Goal: Task Accomplishment & Management: Use online tool/utility

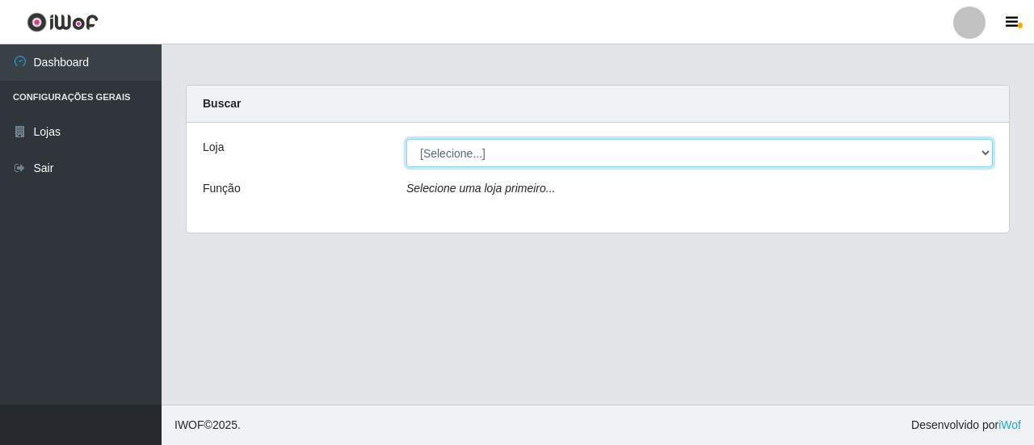
click at [915, 145] on select "[Selecione...] Extrabom - Loja 01 Centro de Distribuição" at bounding box center [699, 153] width 586 height 28
select select "435"
click at [406, 139] on select "[Selecione...] Extrabom - Loja 01 Centro de Distribuição" at bounding box center [699, 153] width 586 height 28
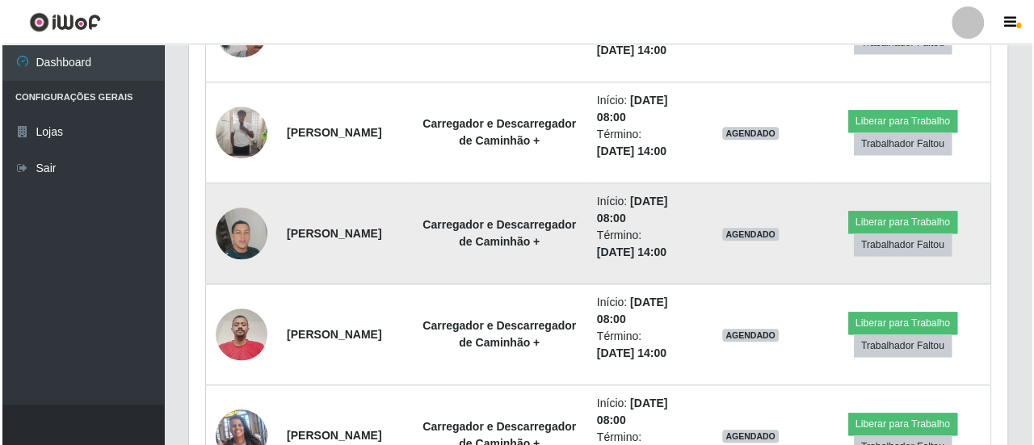
scroll to position [807, 0]
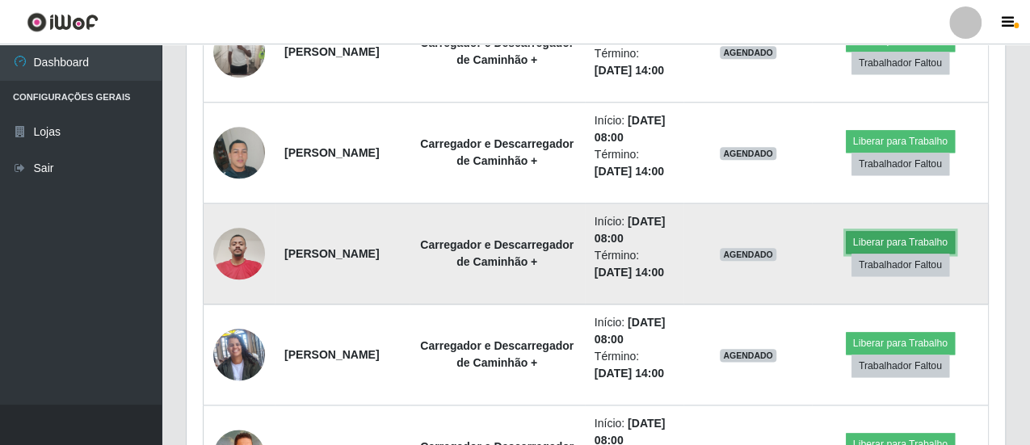
click at [924, 235] on button "Liberar para Trabalho" at bounding box center [899, 242] width 109 height 23
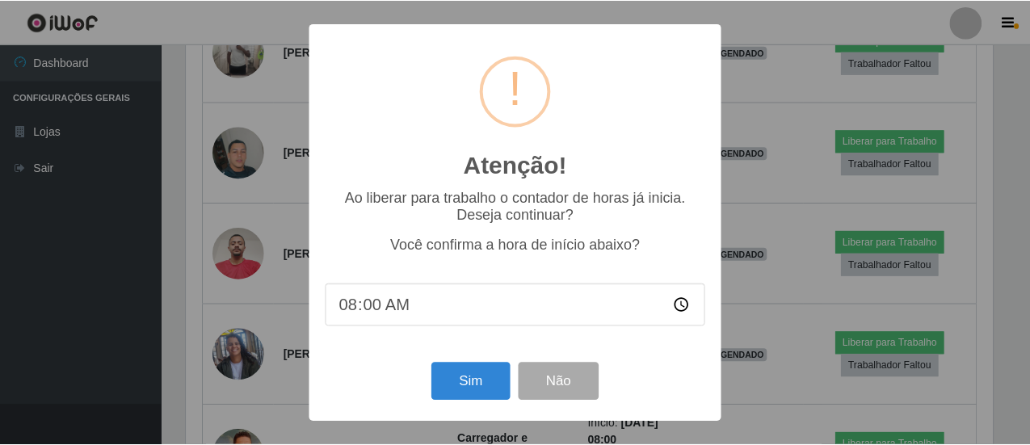
scroll to position [334, 810]
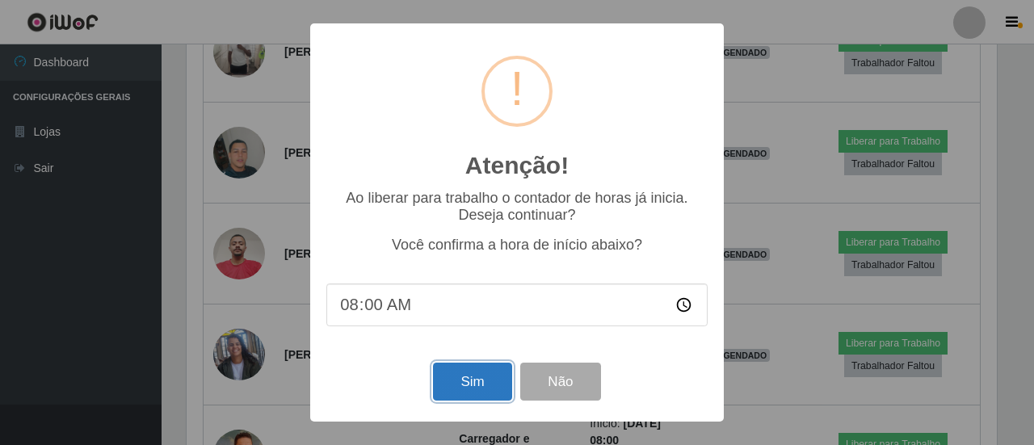
click at [480, 385] on button "Sim" at bounding box center [472, 382] width 78 height 38
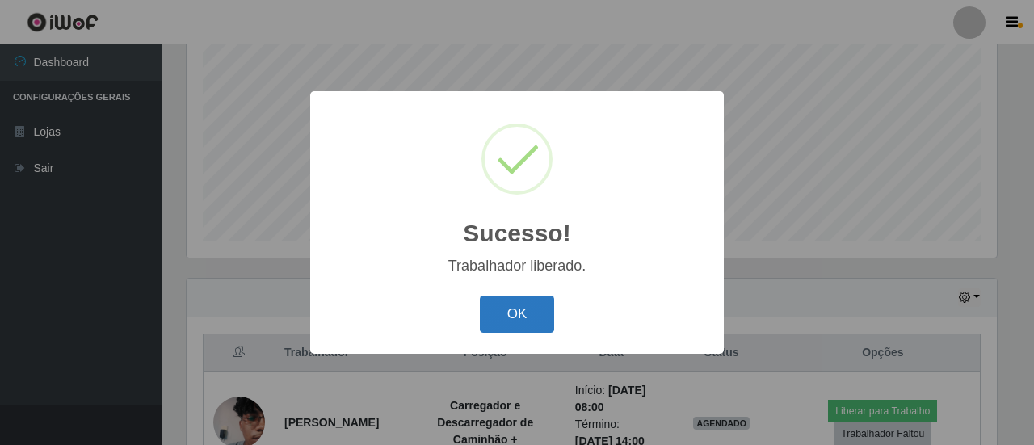
click at [517, 322] on button "OK" at bounding box center [517, 315] width 75 height 38
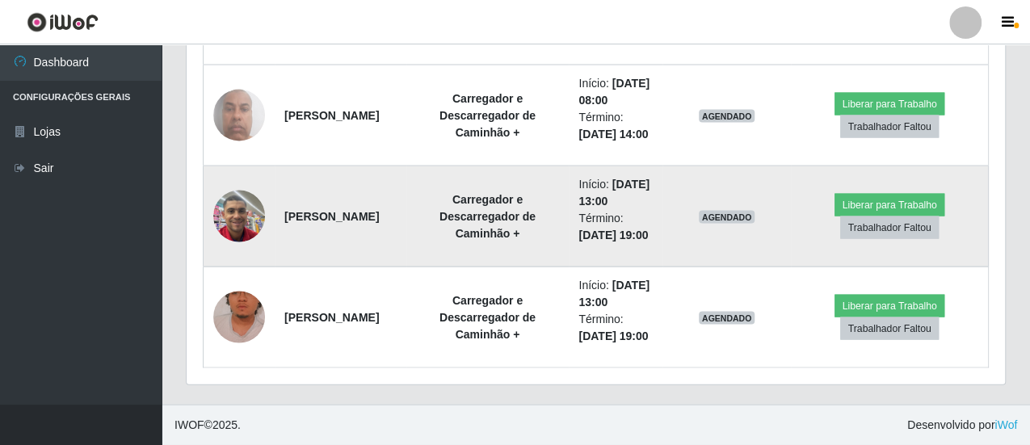
scroll to position [1789, 0]
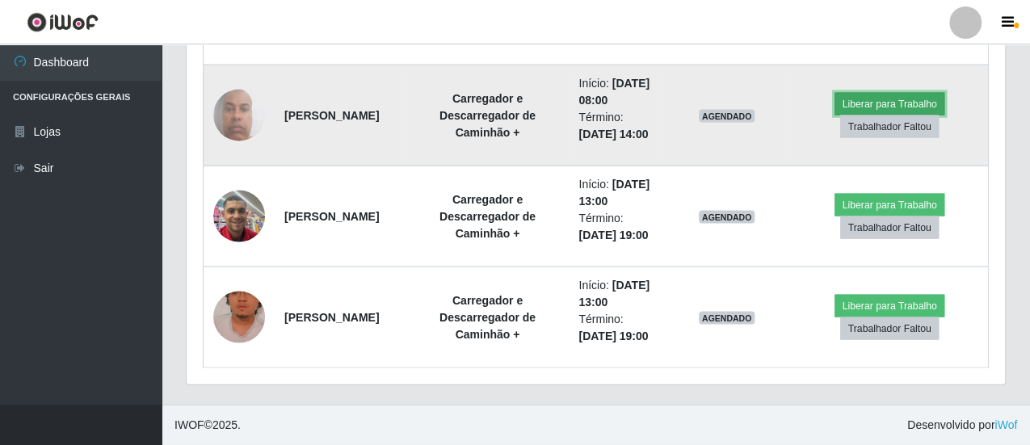
click at [891, 115] on button "Liberar para Trabalho" at bounding box center [888, 104] width 109 height 23
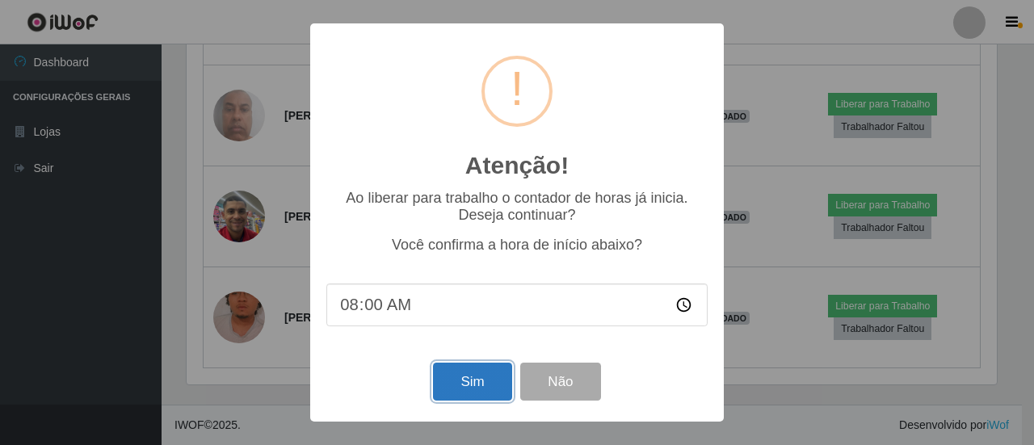
click at [478, 387] on button "Sim" at bounding box center [472, 382] width 78 height 38
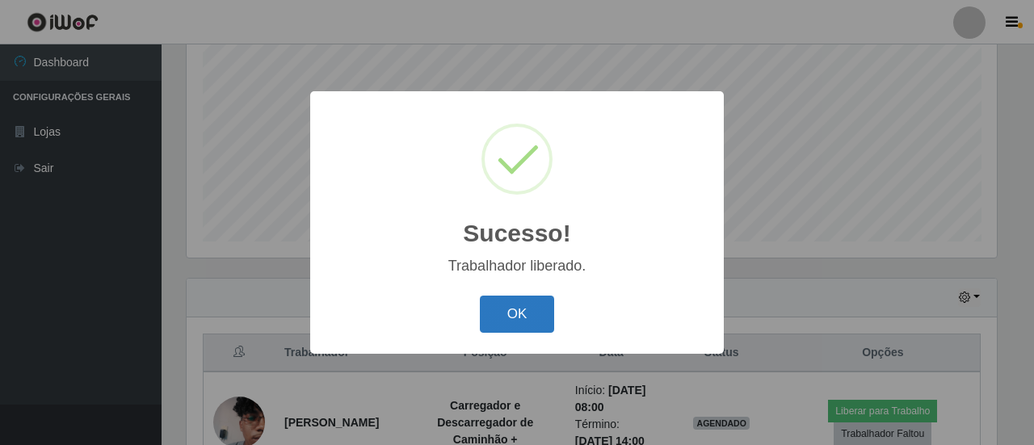
click at [518, 330] on button "OK" at bounding box center [517, 315] width 75 height 38
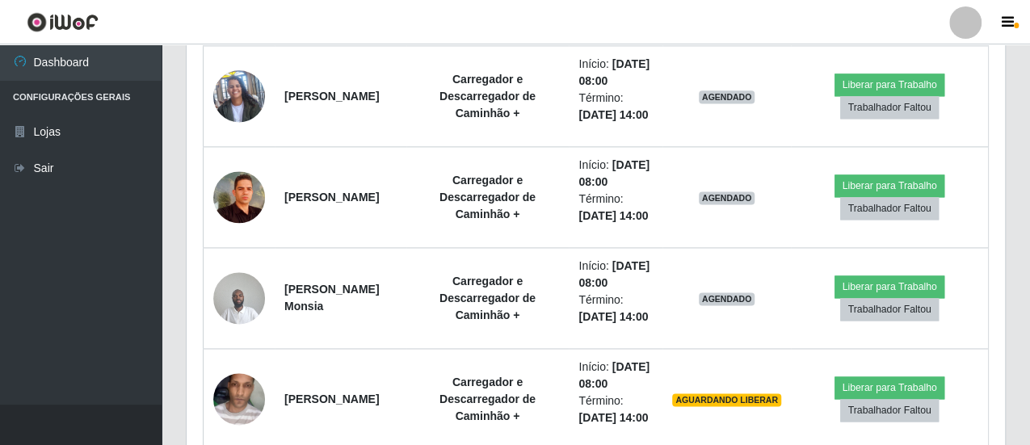
scroll to position [1143, 0]
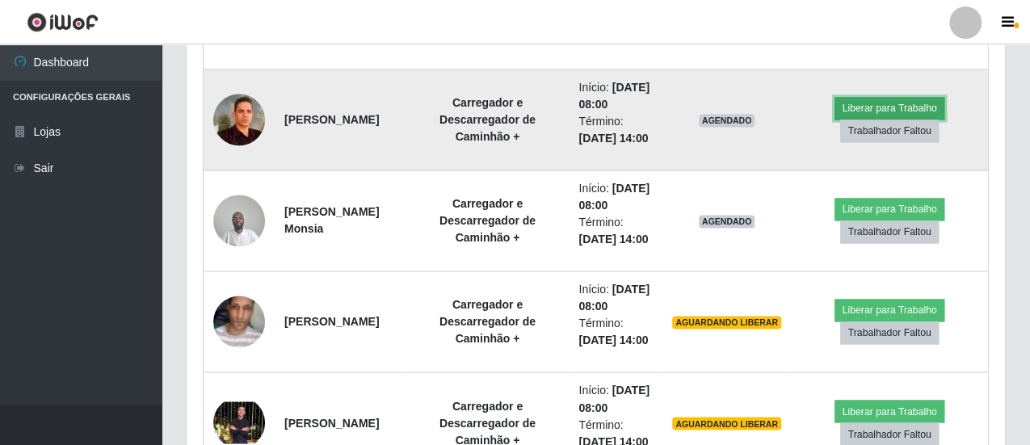
click at [870, 120] on button "Liberar para Trabalho" at bounding box center [888, 108] width 109 height 23
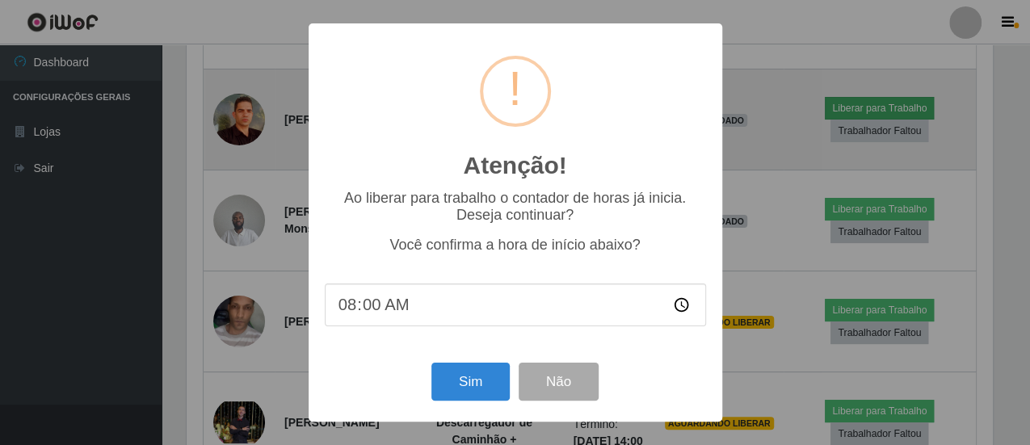
scroll to position [334, 810]
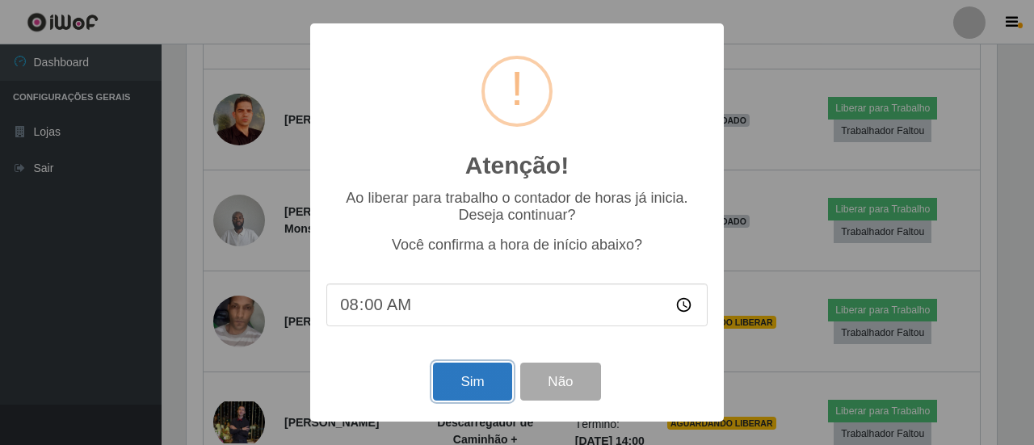
click at [471, 393] on button "Sim" at bounding box center [472, 382] width 78 height 38
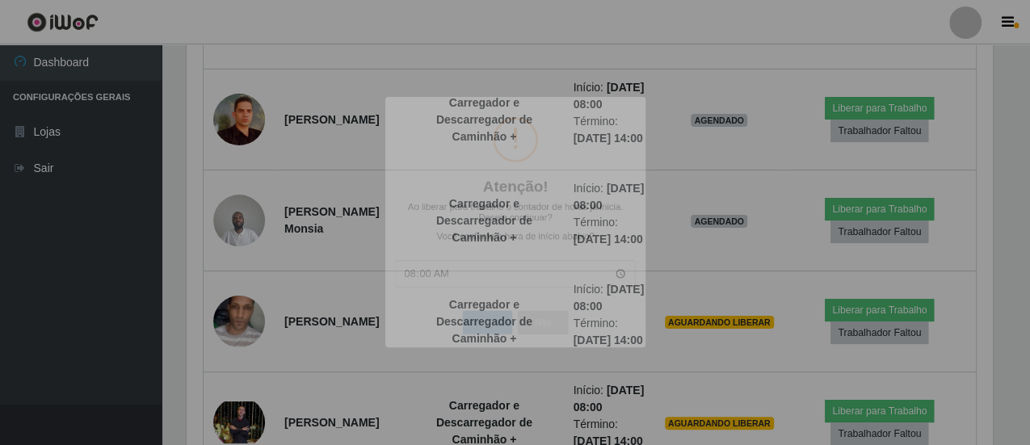
scroll to position [0, 0]
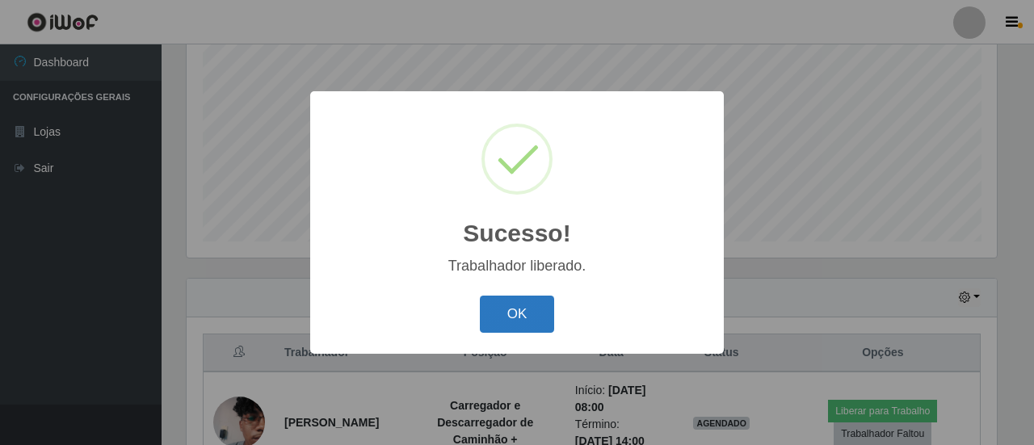
click at [517, 323] on button "OK" at bounding box center [517, 315] width 75 height 38
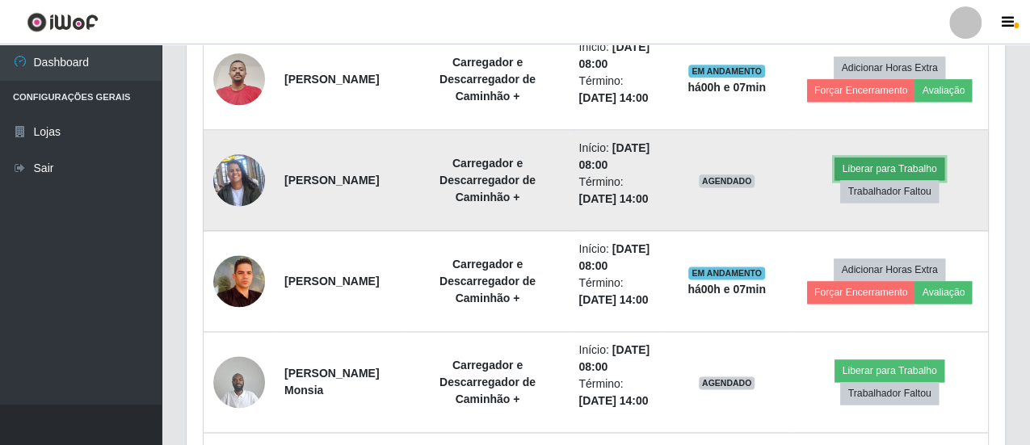
click at [887, 180] on button "Liberar para Trabalho" at bounding box center [888, 168] width 109 height 23
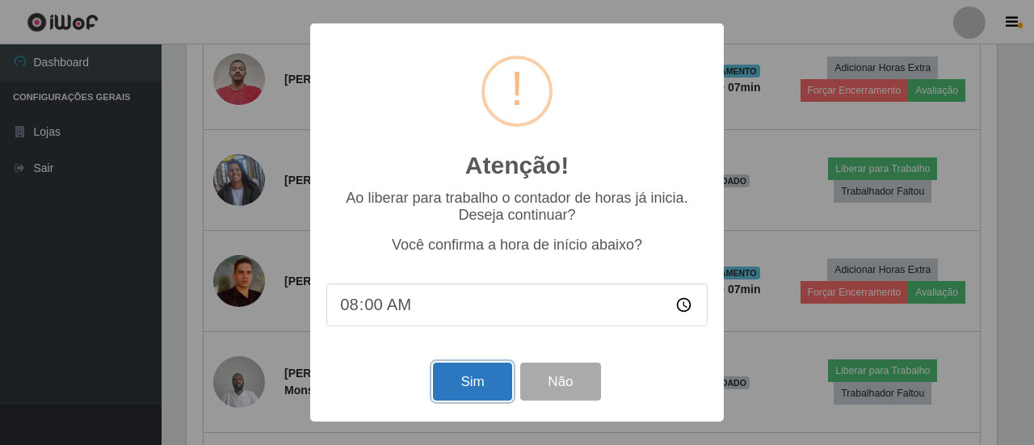
click at [481, 382] on button "Sim" at bounding box center [472, 382] width 78 height 38
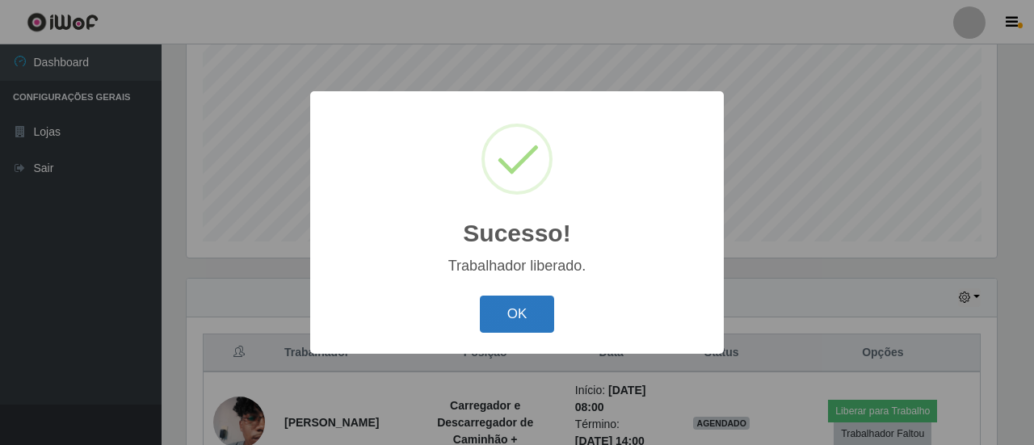
click at [552, 318] on button "OK" at bounding box center [517, 315] width 75 height 38
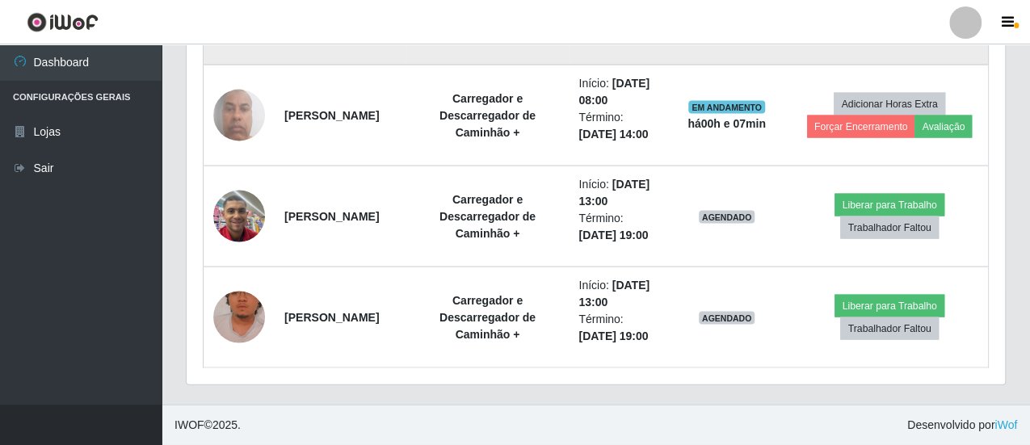
click at [871, 15] on button "Liberar para Trabalho" at bounding box center [888, 3] width 109 height 23
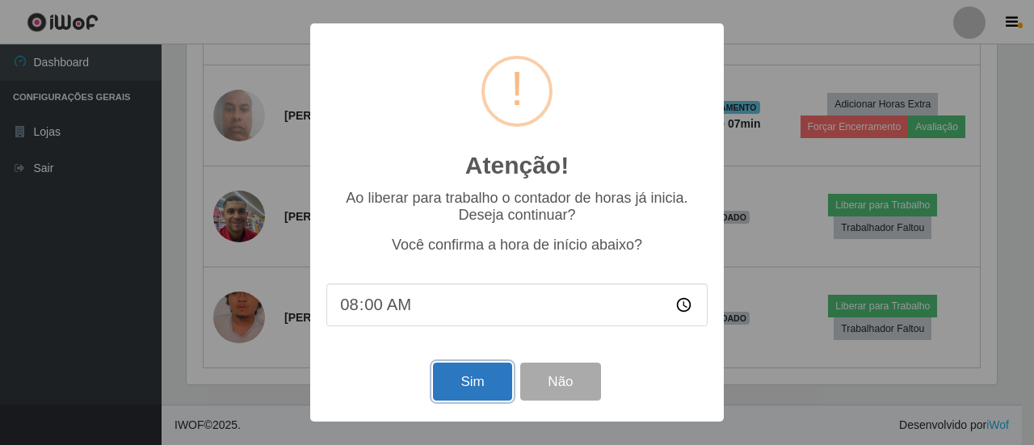
click at [489, 377] on button "Sim" at bounding box center [472, 382] width 78 height 38
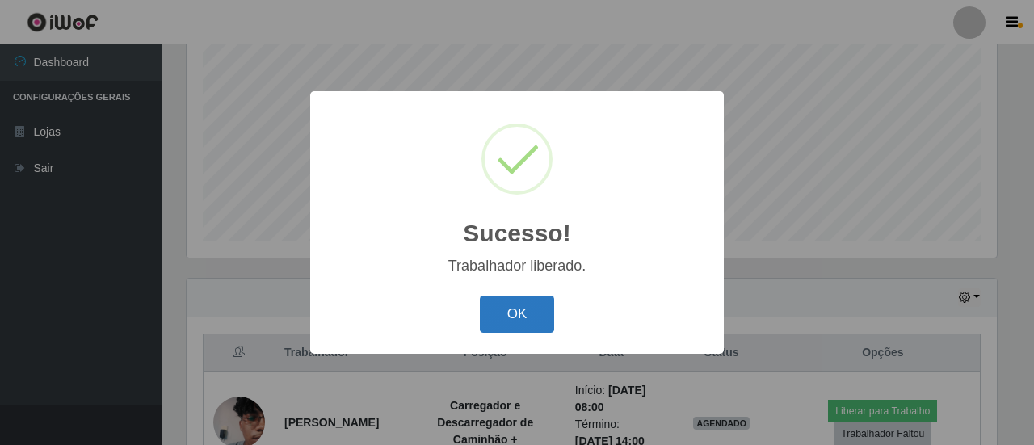
click at [522, 321] on button "OK" at bounding box center [517, 315] width 75 height 38
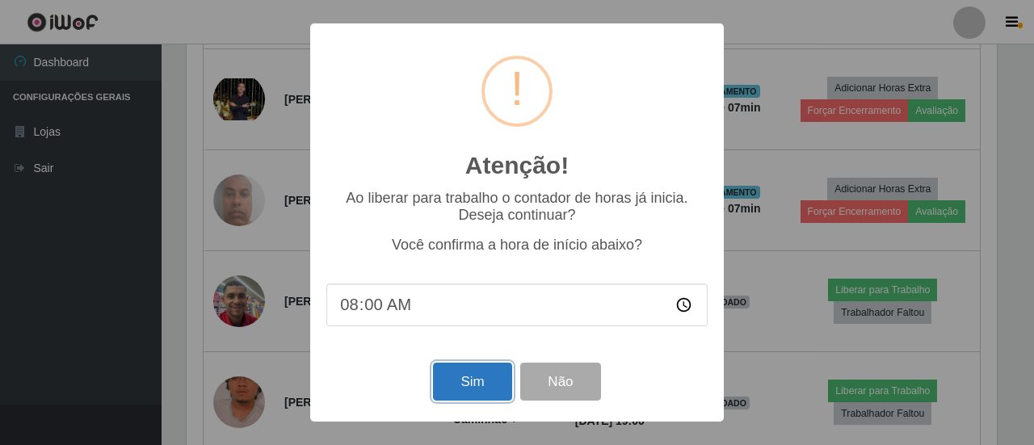
click at [493, 379] on button "Sim" at bounding box center [472, 382] width 78 height 38
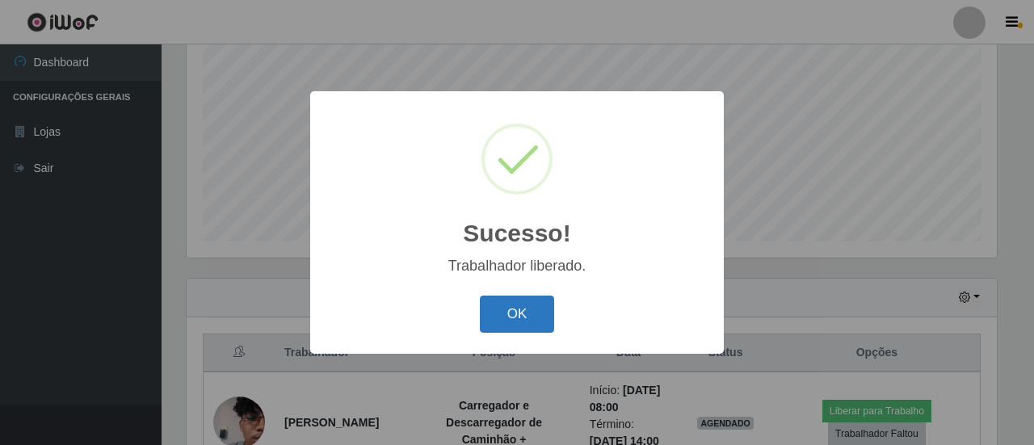
click at [523, 313] on button "OK" at bounding box center [517, 315] width 75 height 38
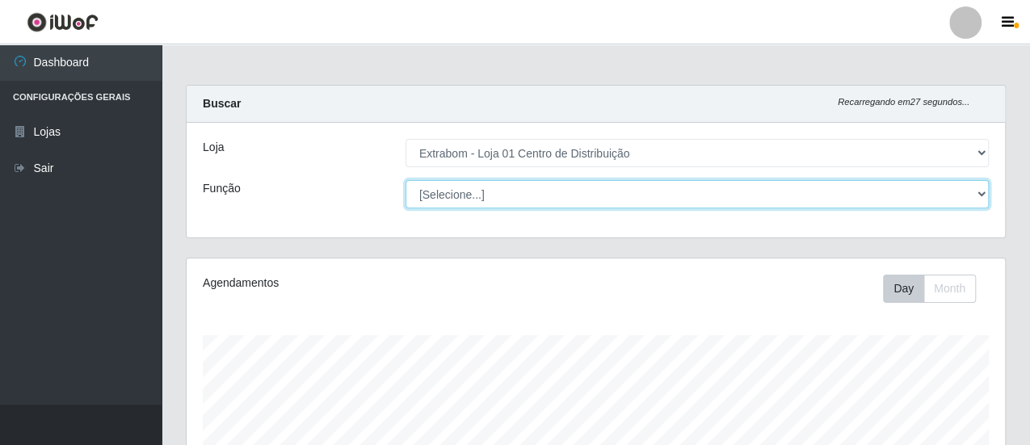
click at [792, 201] on select "[Selecione...] Carregador e Descarregador de Caminhão Carregador e Descarregado…" at bounding box center [696, 194] width 583 height 28
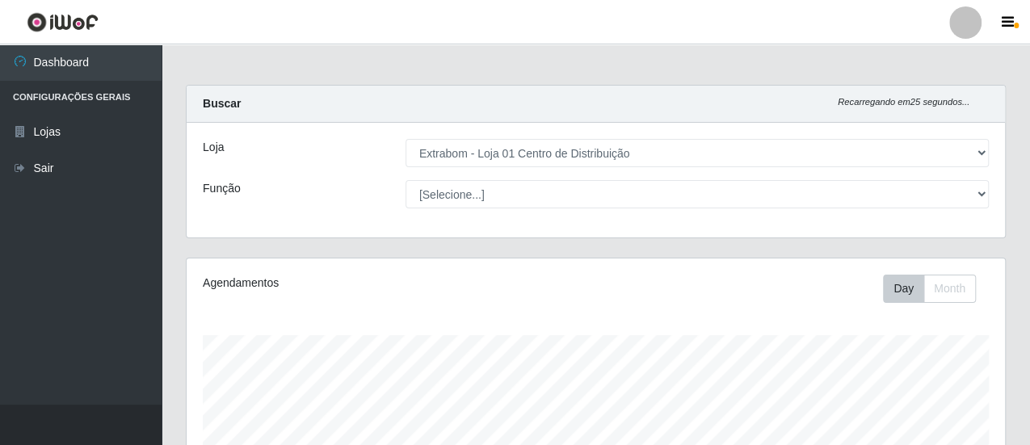
click at [363, 212] on div "Loja [Selecione...] Extrabom - Loja 01 Centro de Distribuição Função [Selecione…" at bounding box center [596, 180] width 818 height 115
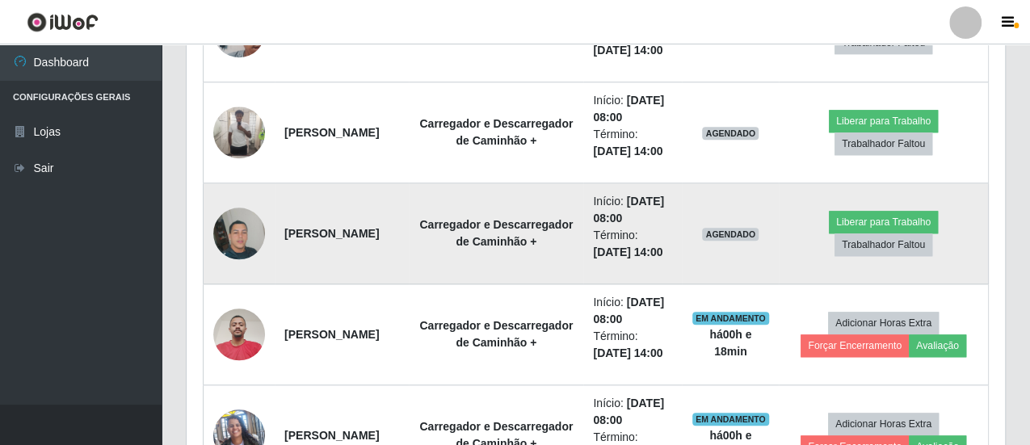
scroll to position [565, 0]
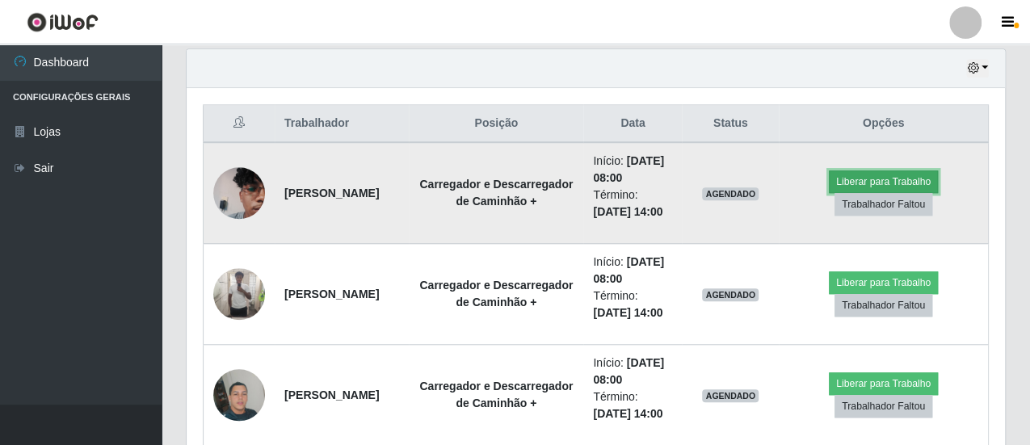
click at [883, 173] on button "Liberar para Trabalho" at bounding box center [882, 181] width 109 height 23
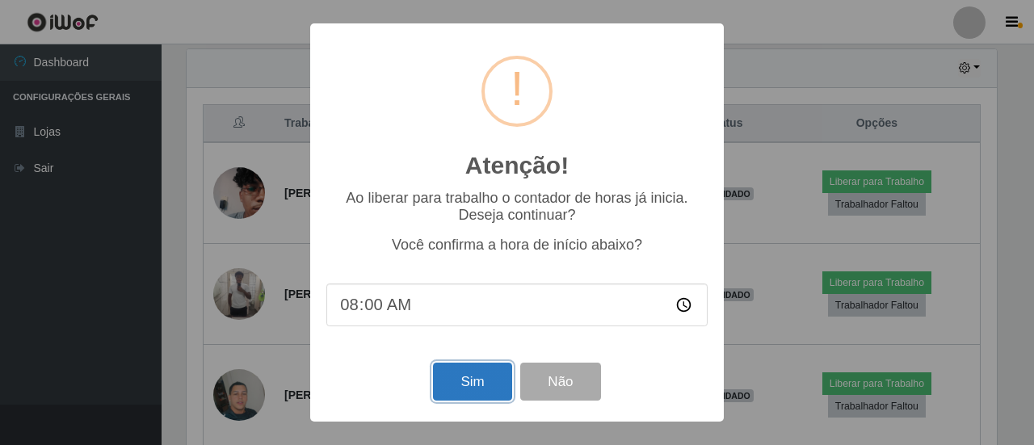
click at [458, 383] on button "Sim" at bounding box center [472, 382] width 78 height 38
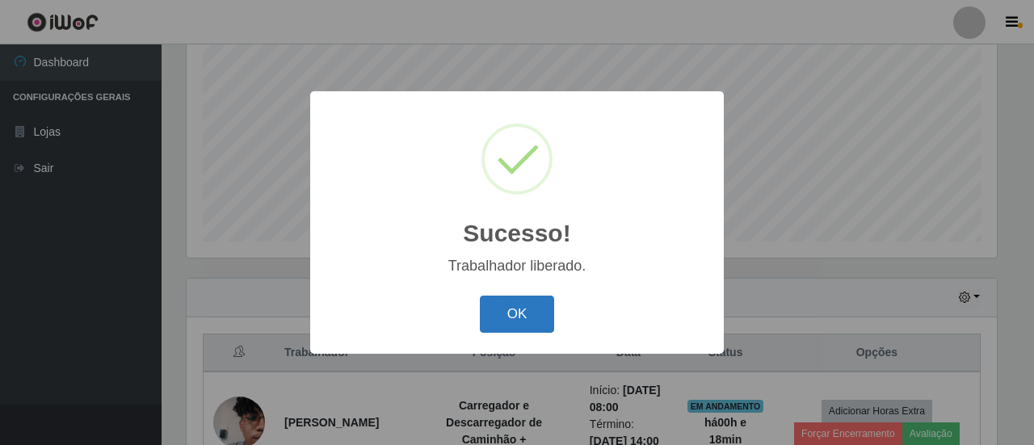
click at [515, 310] on button "OK" at bounding box center [517, 315] width 75 height 38
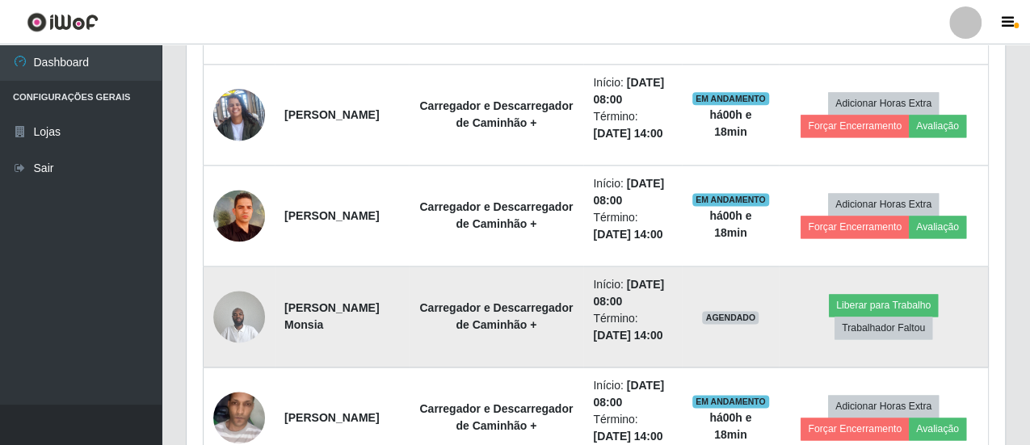
scroll to position [1063, 0]
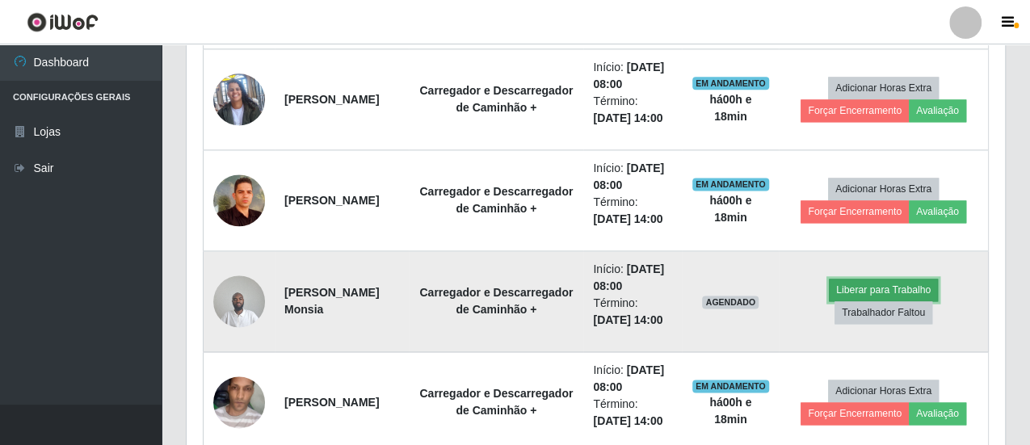
click at [879, 283] on button "Liberar para Trabalho" at bounding box center [882, 290] width 109 height 23
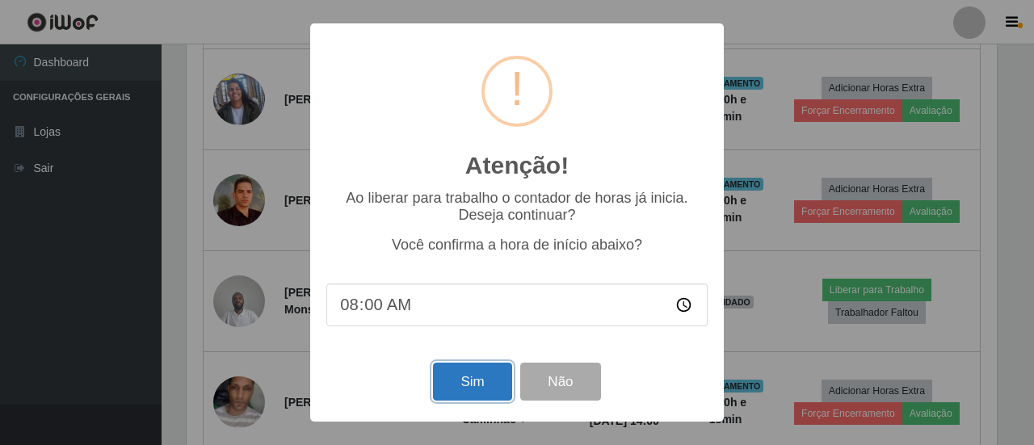
click at [442, 388] on button "Sim" at bounding box center [472, 382] width 78 height 38
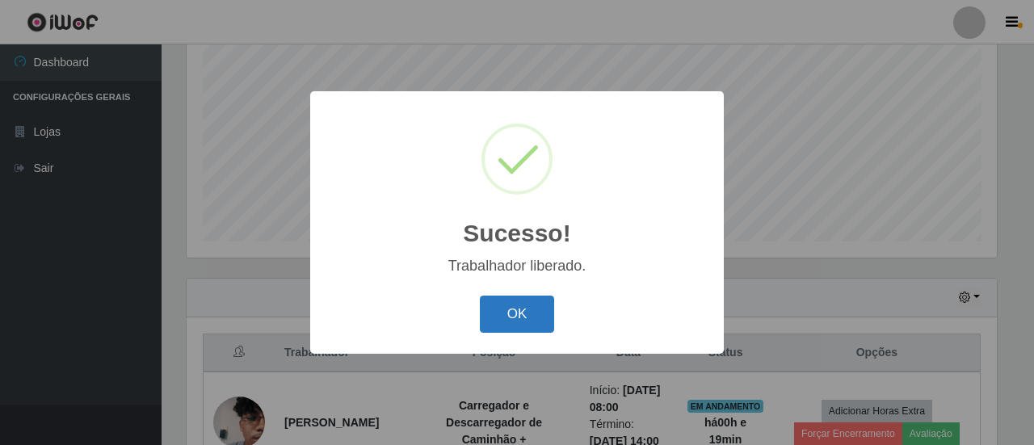
click at [507, 326] on button "OK" at bounding box center [517, 315] width 75 height 38
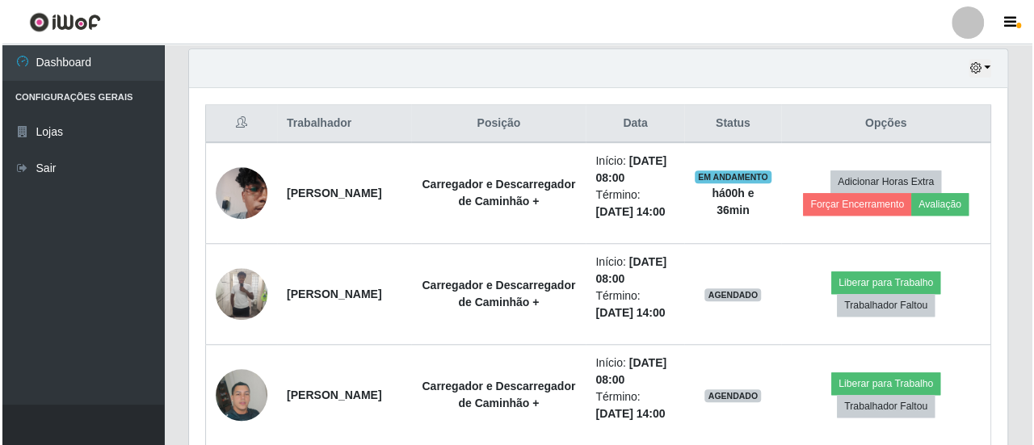
scroll to position [727, 0]
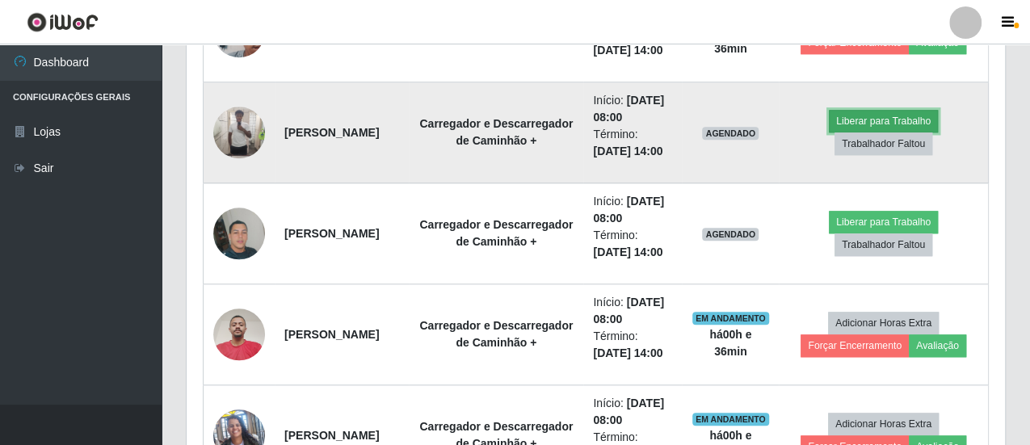
click at [908, 114] on button "Liberar para Trabalho" at bounding box center [882, 121] width 109 height 23
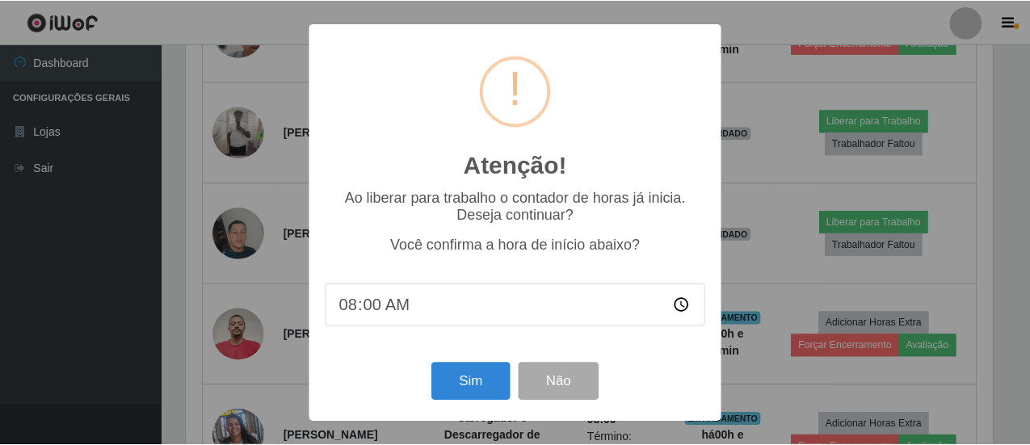
scroll to position [334, 810]
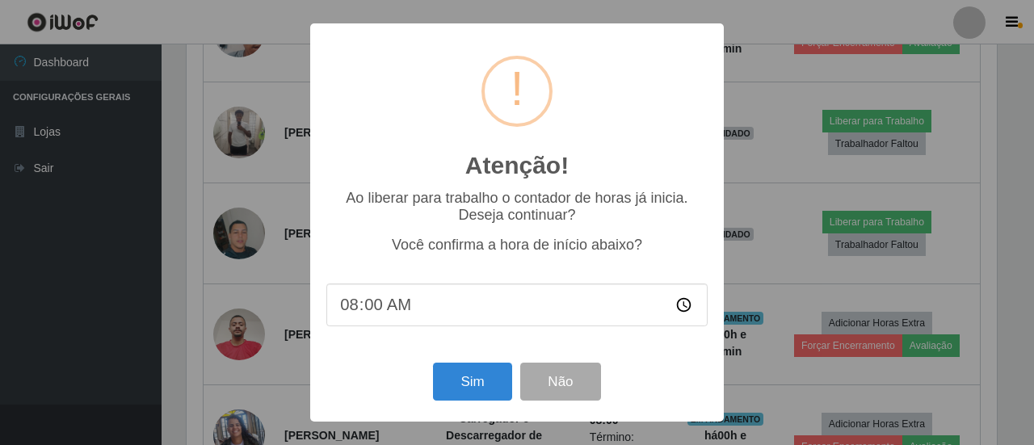
click at [388, 313] on input "08:00" at bounding box center [516, 304] width 381 height 43
click at [363, 314] on input "08:00" at bounding box center [516, 304] width 381 height 43
type input "08:30"
click at [478, 392] on button "Sim" at bounding box center [472, 382] width 78 height 38
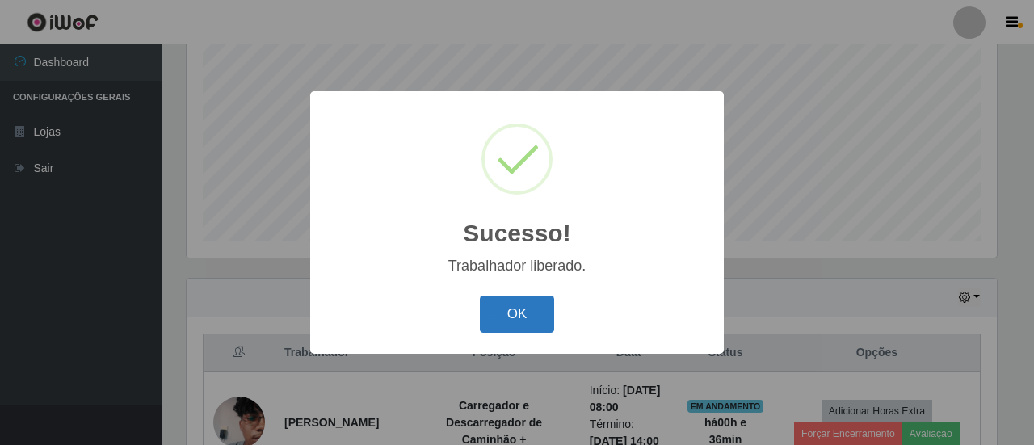
click at [528, 310] on button "OK" at bounding box center [517, 315] width 75 height 38
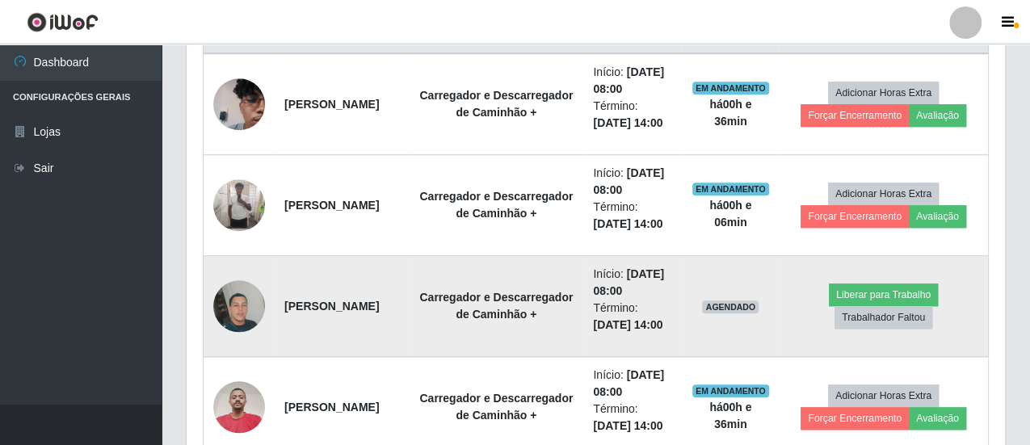
scroll to position [659, 0]
